Goal: Information Seeking & Learning: Learn about a topic

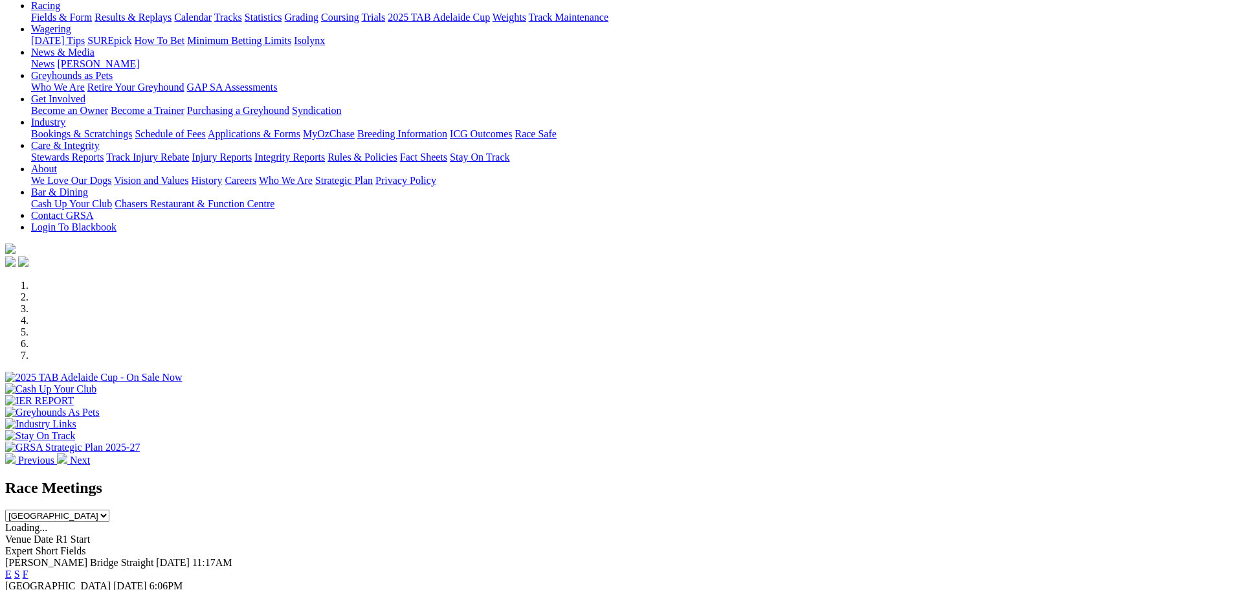
scroll to position [65, 0]
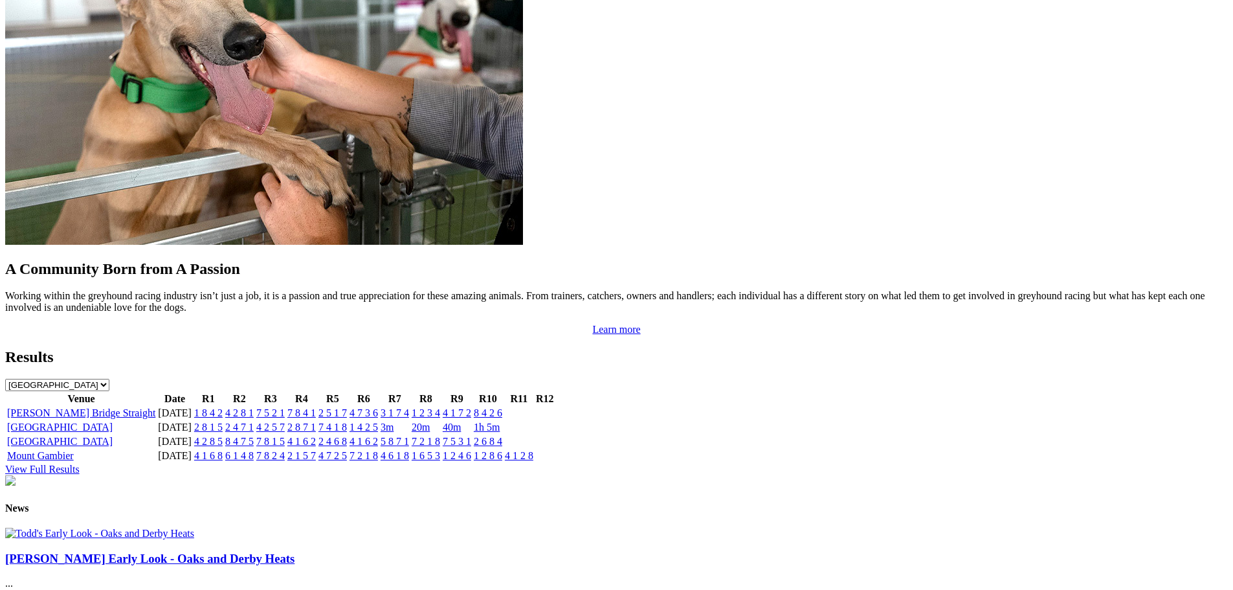
scroll to position [1489, 0]
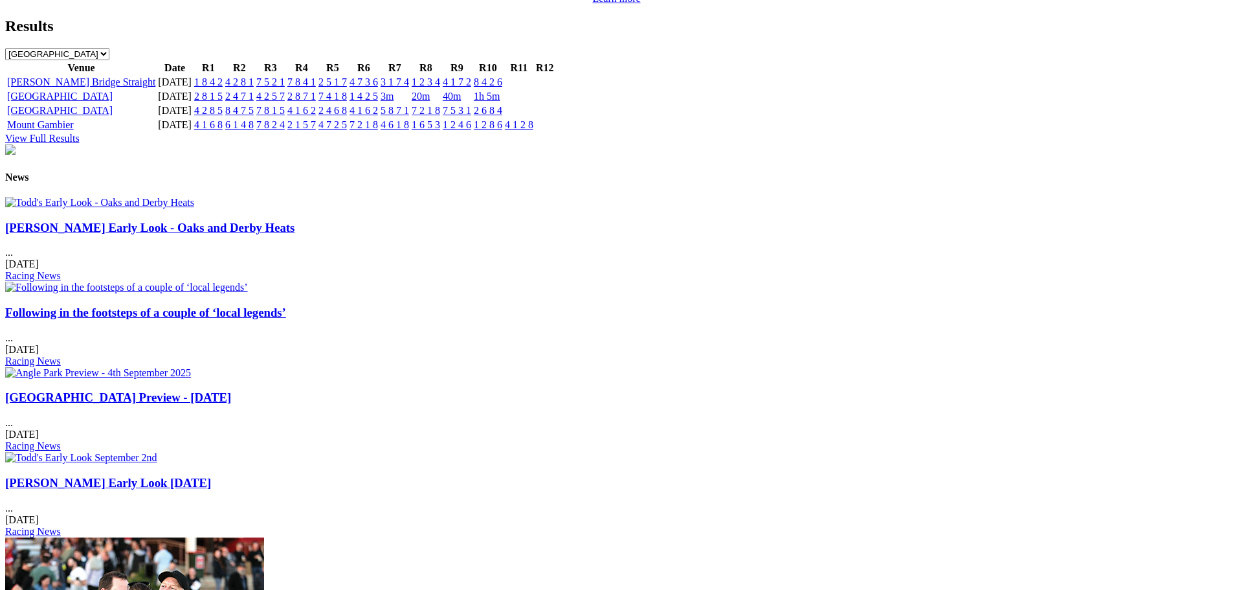
click at [252, 234] on link "[PERSON_NAME] Early Look - Oaks and Derby Heats" at bounding box center [149, 228] width 289 height 14
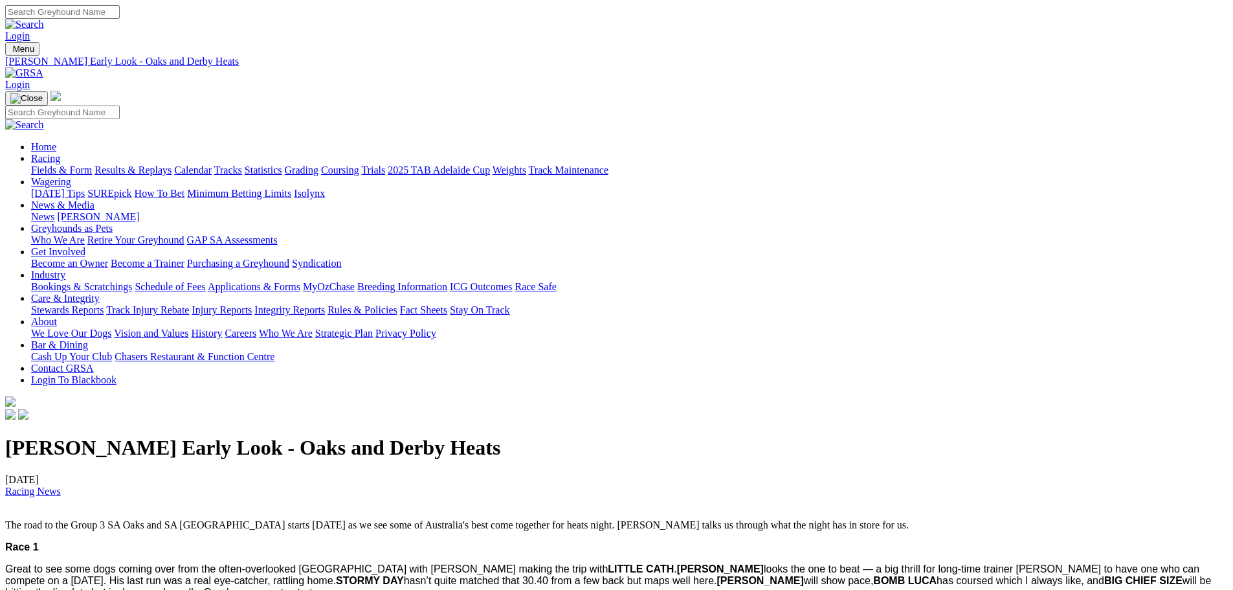
click at [43, 67] on img at bounding box center [24, 73] width 38 height 12
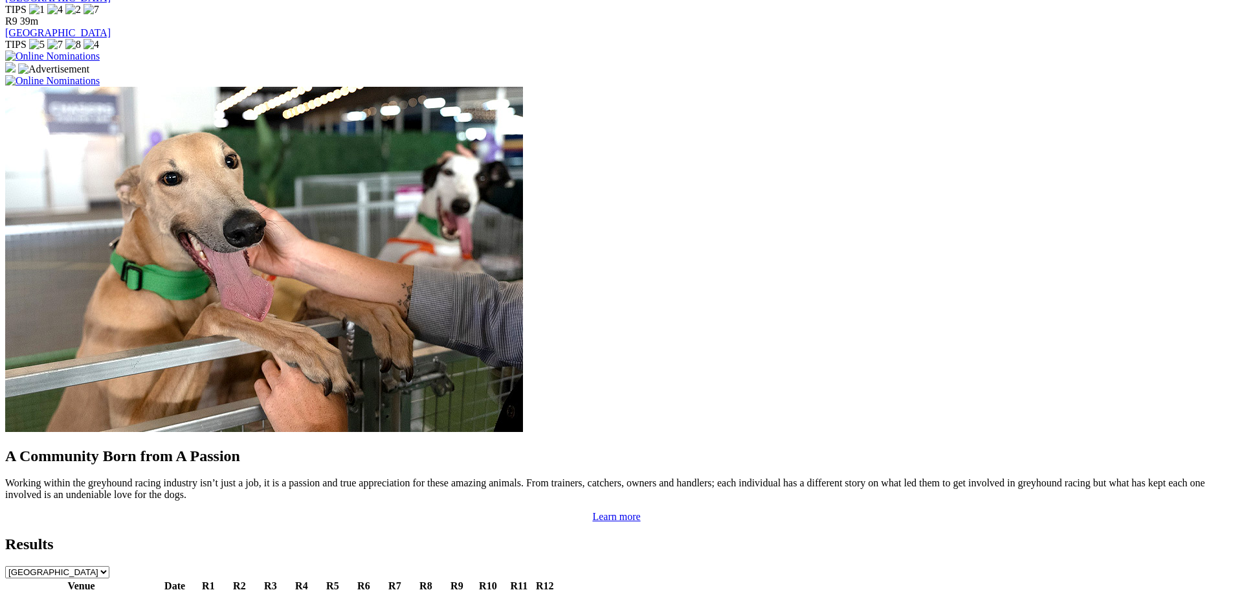
scroll to position [583, 0]
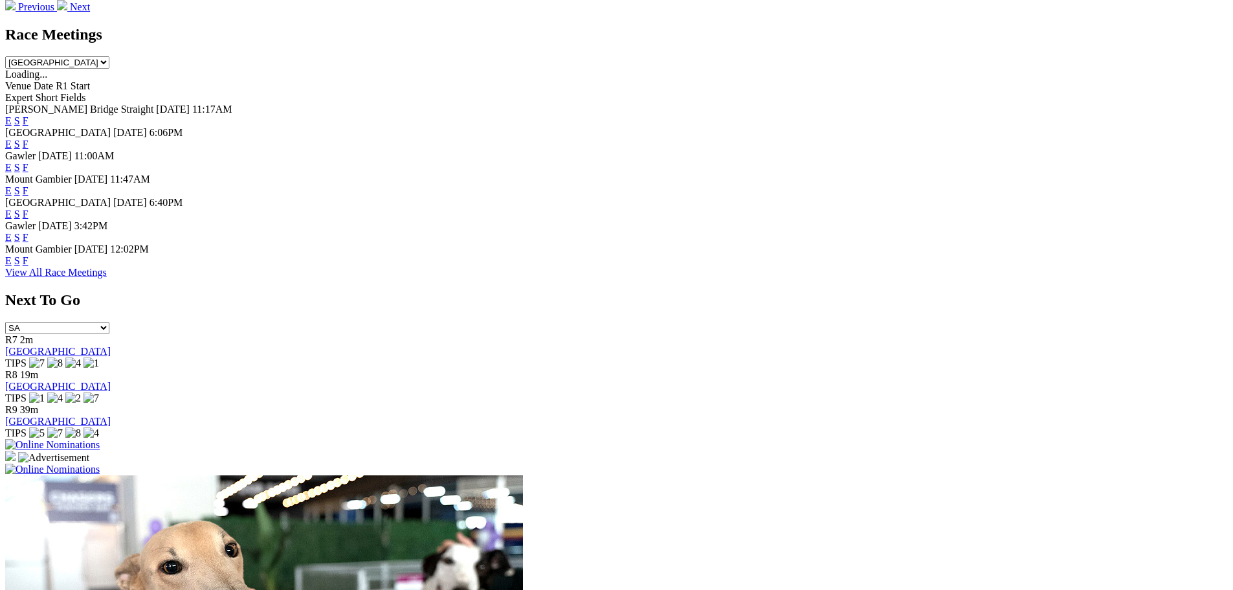
click at [12, 208] on link "E" at bounding box center [8, 213] width 6 height 11
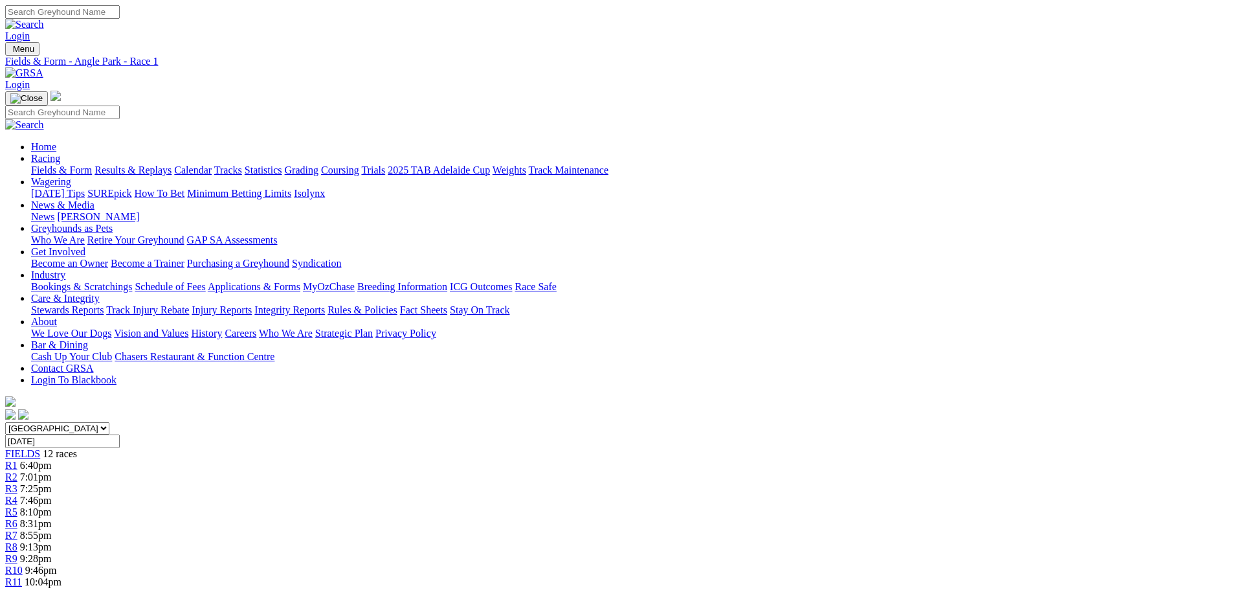
click at [52, 518] on span "8:31pm" at bounding box center [36, 523] width 32 height 11
click at [755, 541] on div "R8 9:13pm" at bounding box center [616, 547] width 1223 height 12
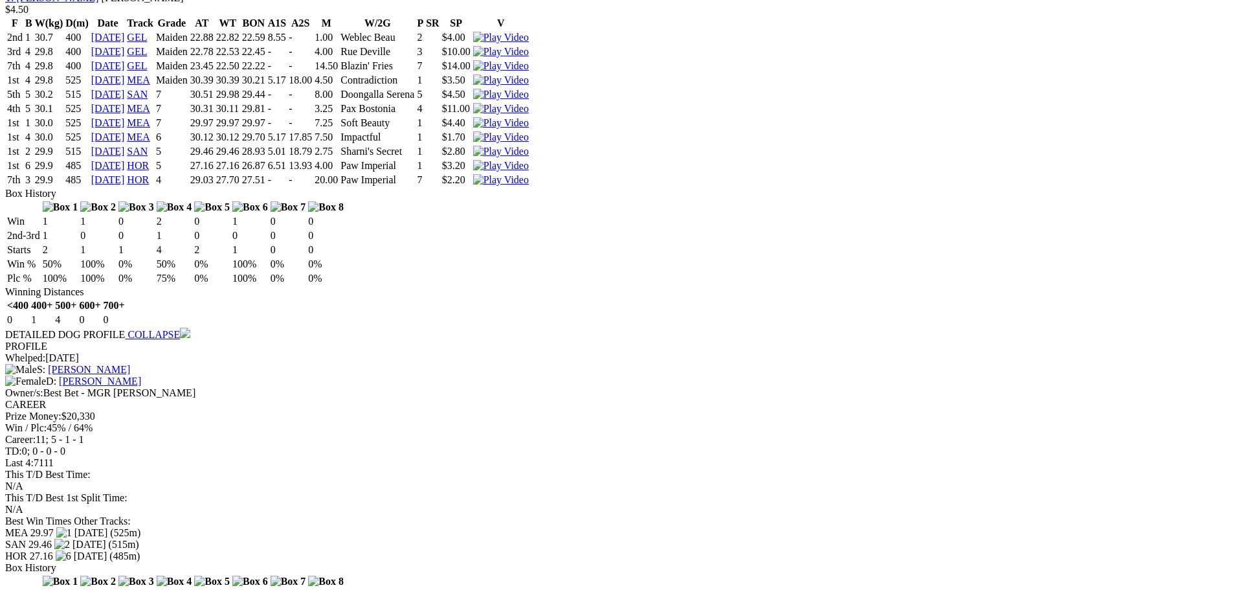
scroll to position [1553, 0]
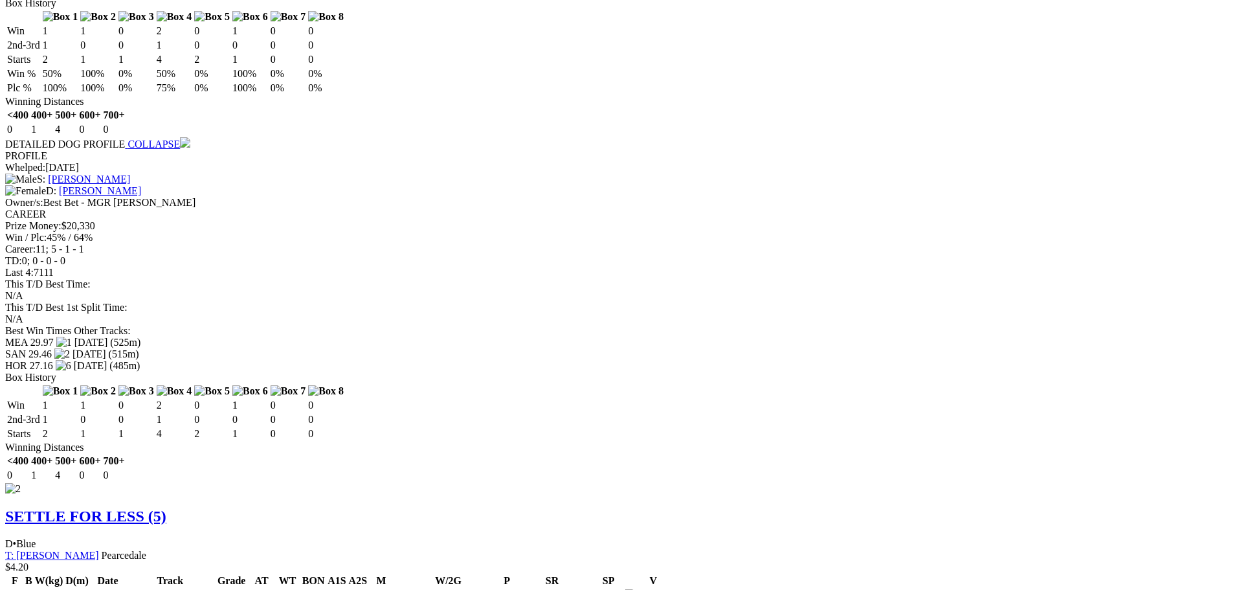
drag, startPoint x: 449, startPoint y: 205, endPoint x: 422, endPoint y: 205, distance: 27.2
drag, startPoint x: 447, startPoint y: 207, endPoint x: 419, endPoint y: 208, distance: 27.2
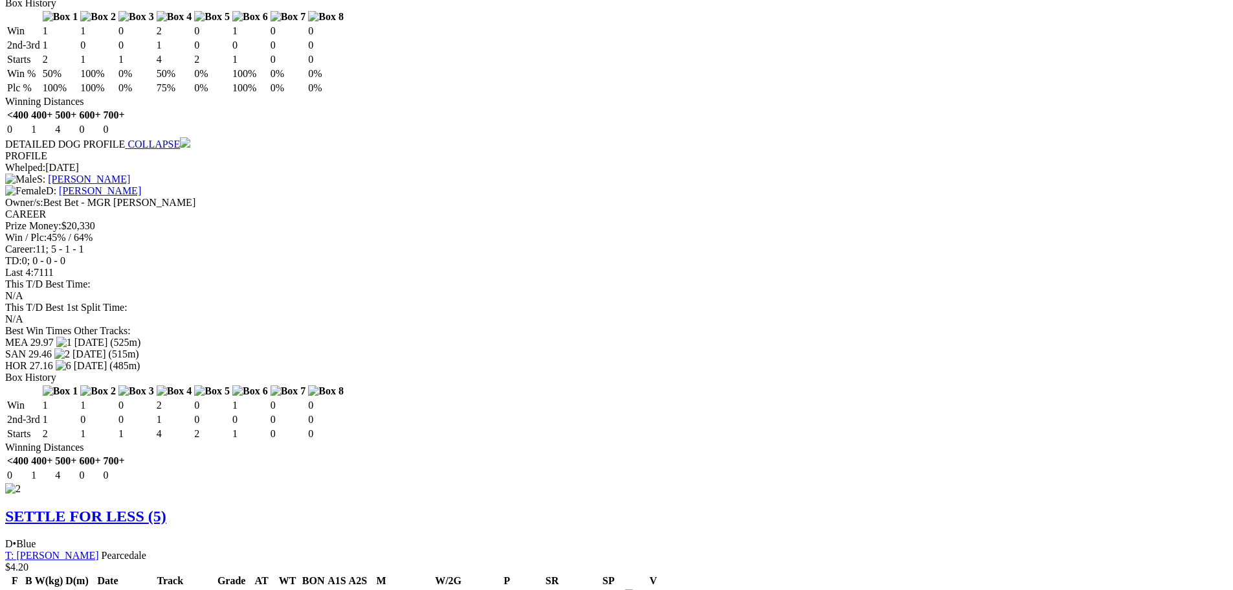
drag, startPoint x: 446, startPoint y: 219, endPoint x: 417, endPoint y: 219, distance: 29.1
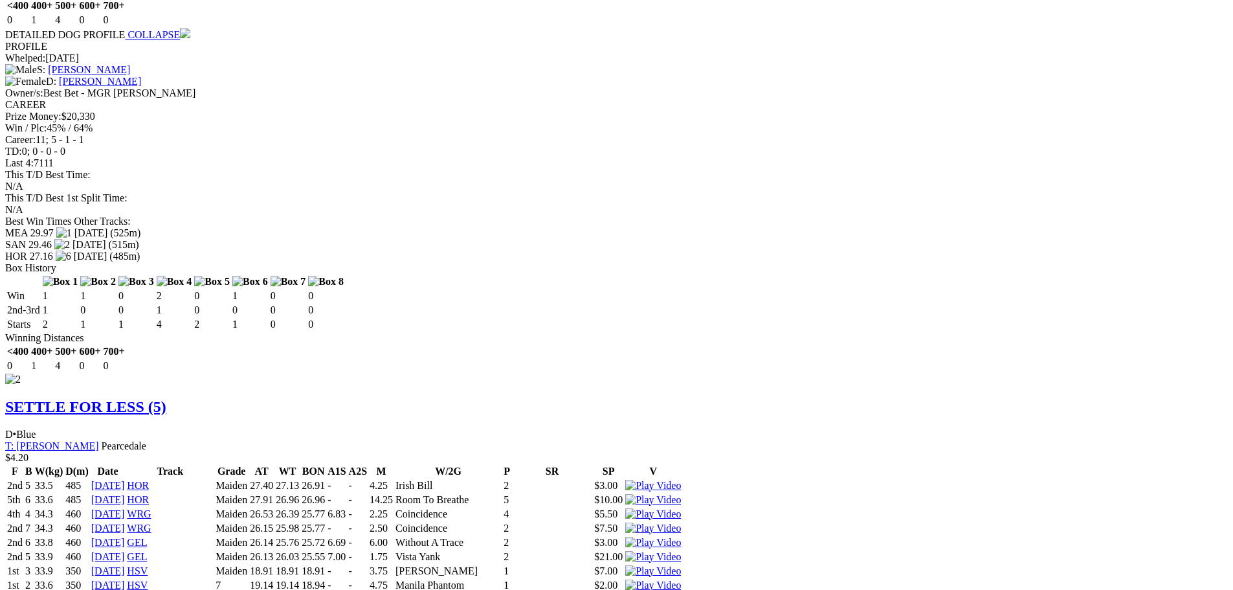
scroll to position [1683, 0]
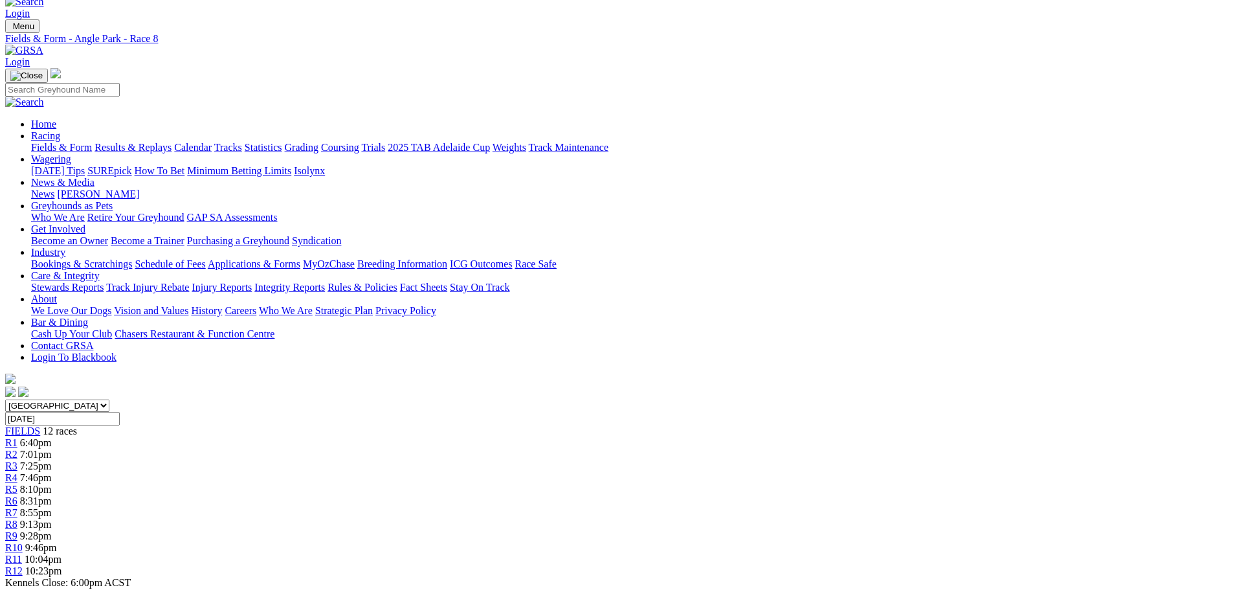
scroll to position [0, 0]
